Goal: Check status: Check status

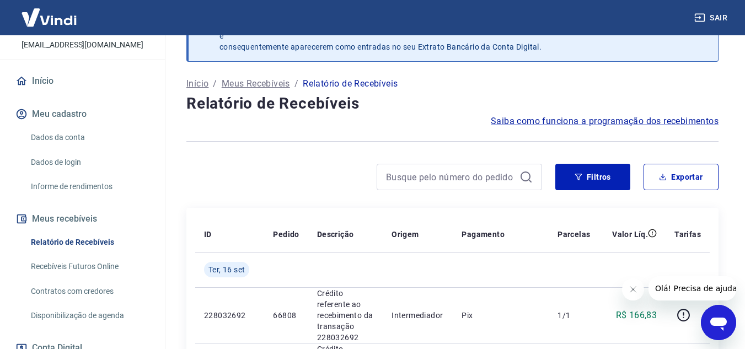
scroll to position [221, 0]
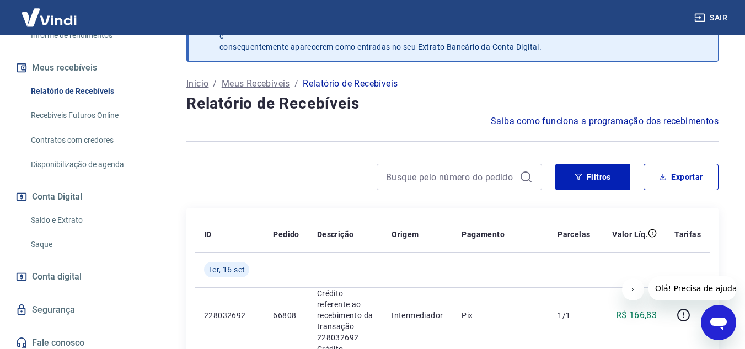
click at [56, 225] on link "Saldo e Extrato" at bounding box center [88, 220] width 125 height 23
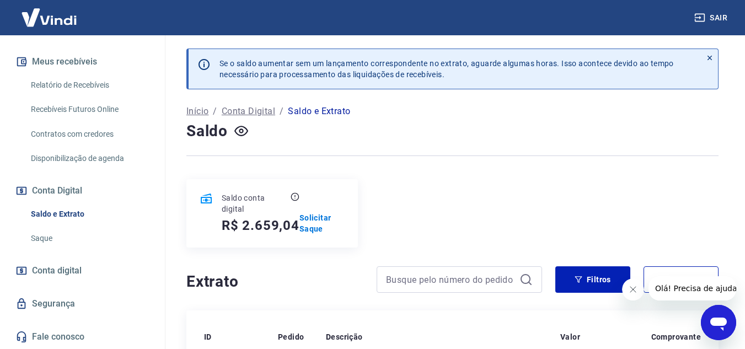
scroll to position [238, 0]
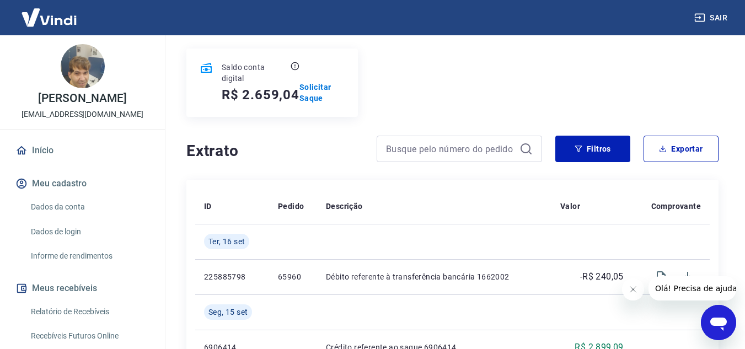
scroll to position [55, 0]
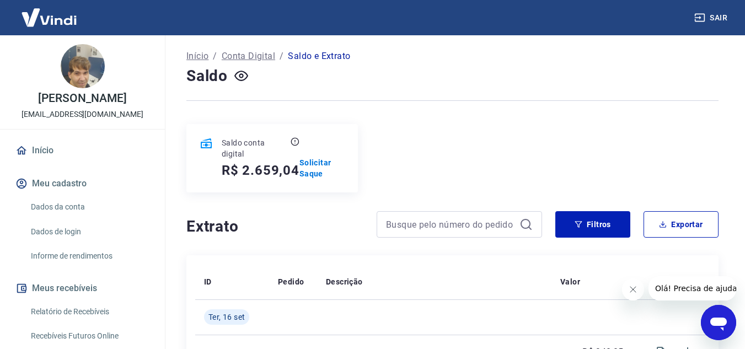
click at [627, 287] on button "Fechar mensagem da empresa" at bounding box center [633, 290] width 22 height 22
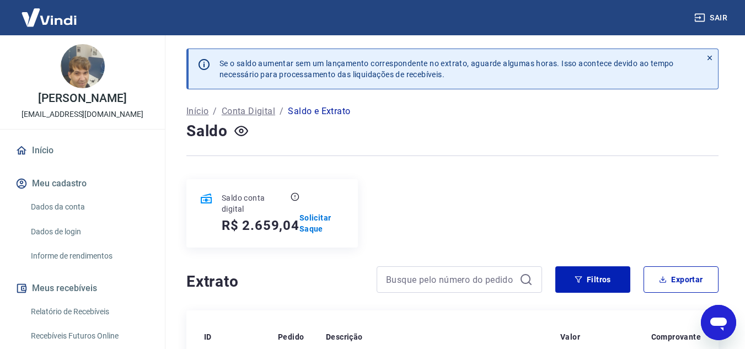
scroll to position [221, 0]
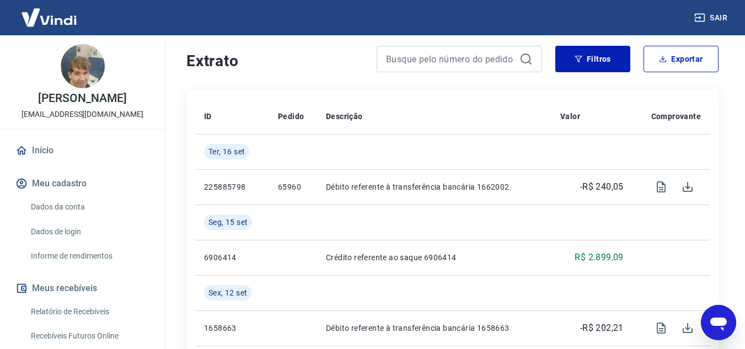
click at [83, 323] on link "Relatório de Recebíveis" at bounding box center [88, 312] width 125 height 23
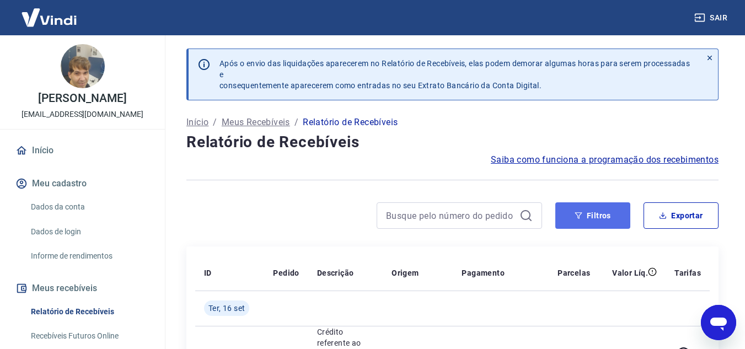
click at [603, 208] on button "Filtros" at bounding box center [593, 216] width 75 height 26
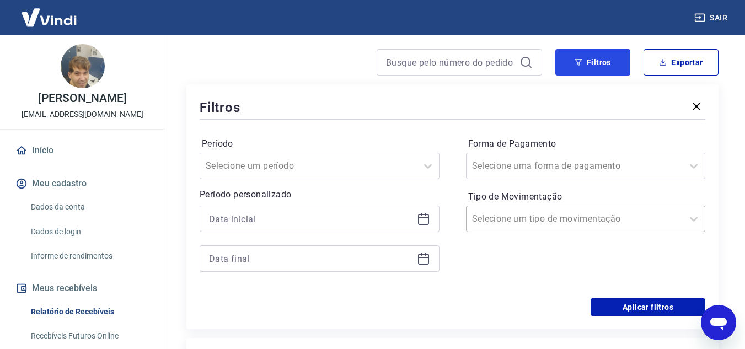
scroll to position [166, 0]
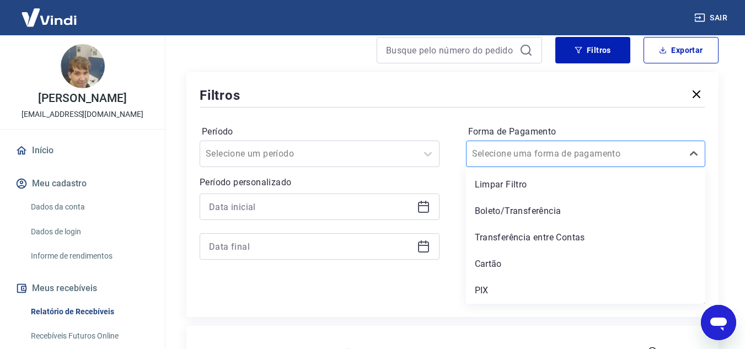
click at [532, 151] on input "Forma de Pagamento" at bounding box center [527, 153] width 111 height 13
click at [478, 286] on div "PIX" at bounding box center [586, 291] width 240 height 22
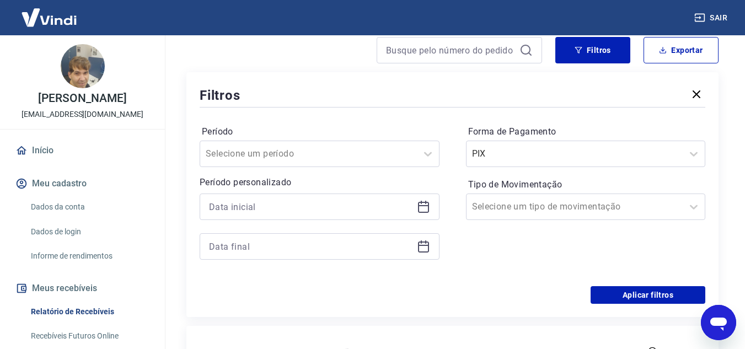
click at [601, 285] on div "Período Selecione um período Período personalizado Forma de Pagamento PIX Tipo …" at bounding box center [453, 198] width 506 height 177
click at [610, 292] on button "Aplicar filtros" at bounding box center [648, 295] width 115 height 18
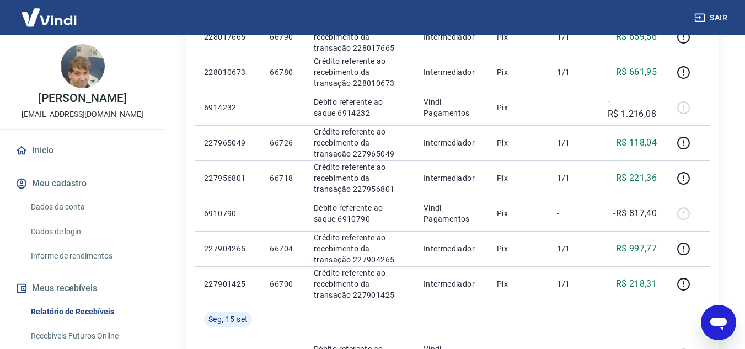
scroll to position [386, 0]
